Goal: Information Seeking & Learning: Compare options

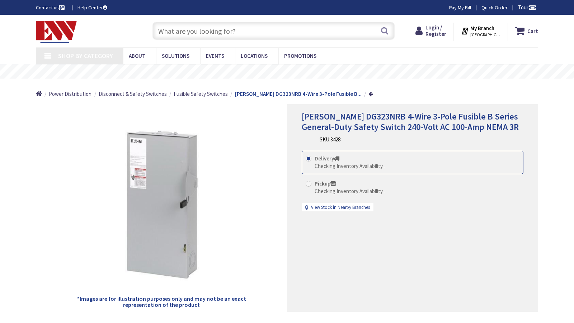
type input "N Spring St, Los Angeles, CA 90012, USA"
